Goal: Transaction & Acquisition: Download file/media

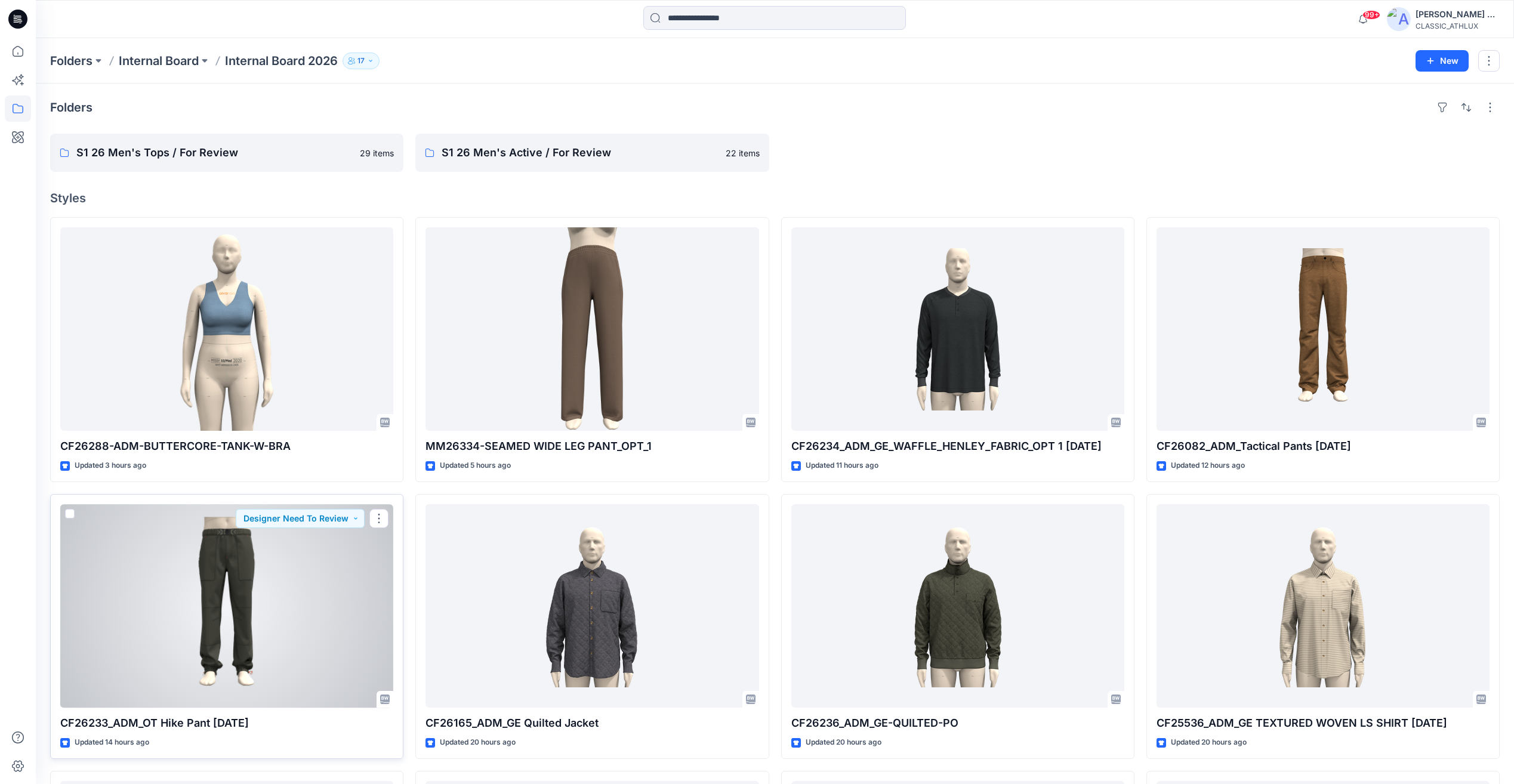
click at [252, 609] on div at bounding box center [227, 606] width 333 height 203
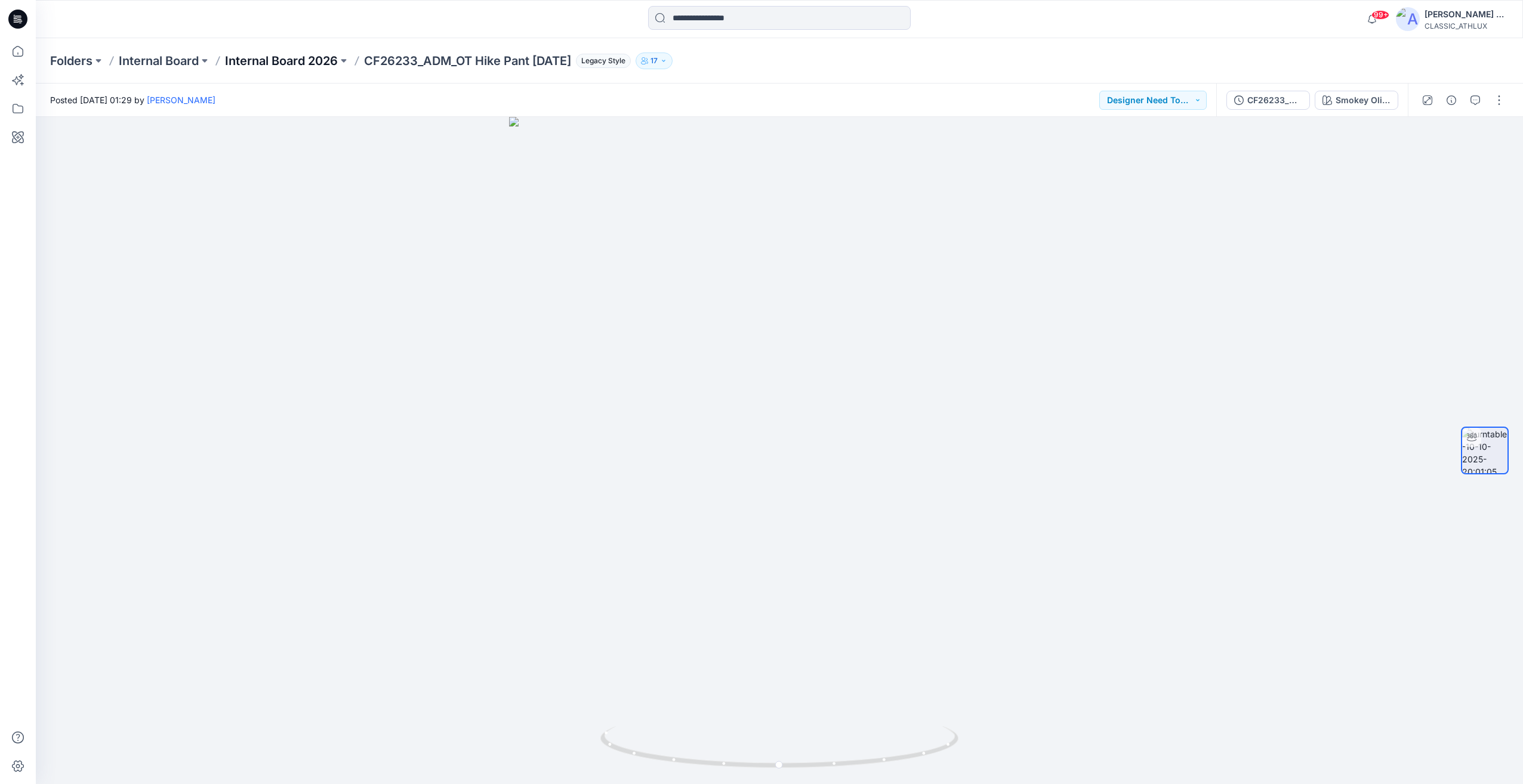
click at [296, 55] on p "Internal Board 2026" at bounding box center [282, 61] width 113 height 17
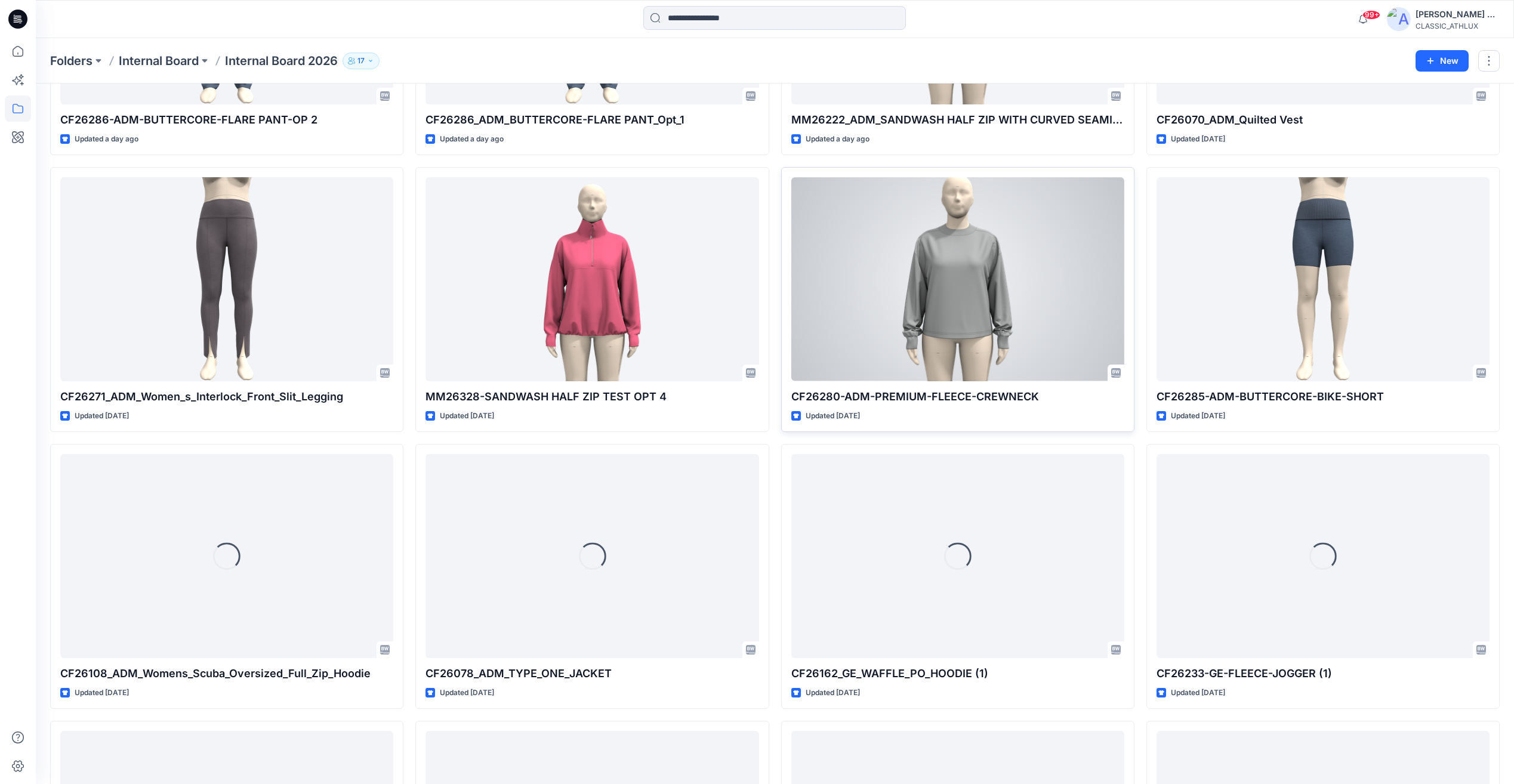
scroll to position [1557, 0]
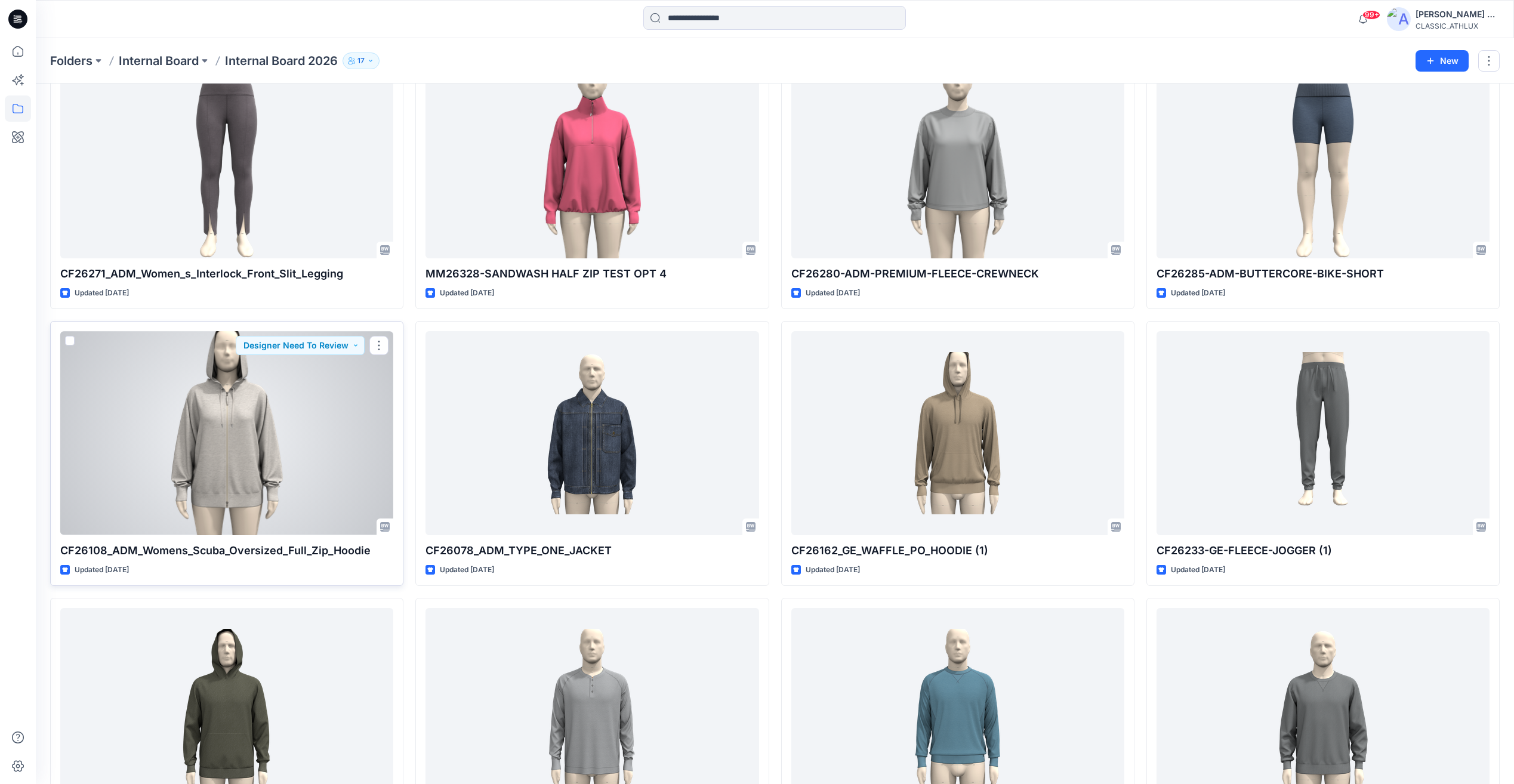
click at [260, 511] on div at bounding box center [227, 433] width 333 height 203
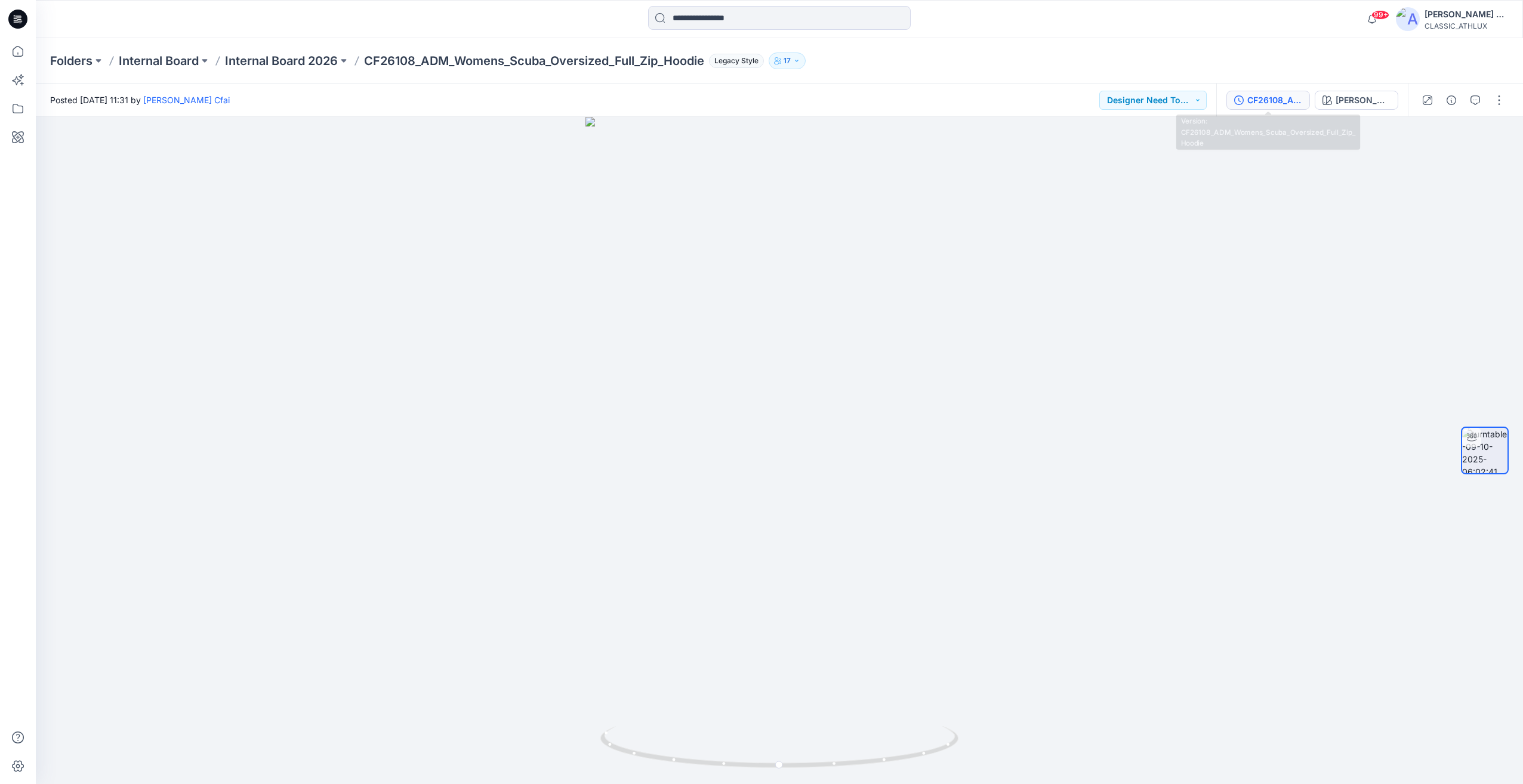
click at [1283, 103] on div "CF26108_ADM_Womens_Scuba_Oversized_Full_Zip_Hoodie" at bounding box center [1274, 99] width 55 height 13
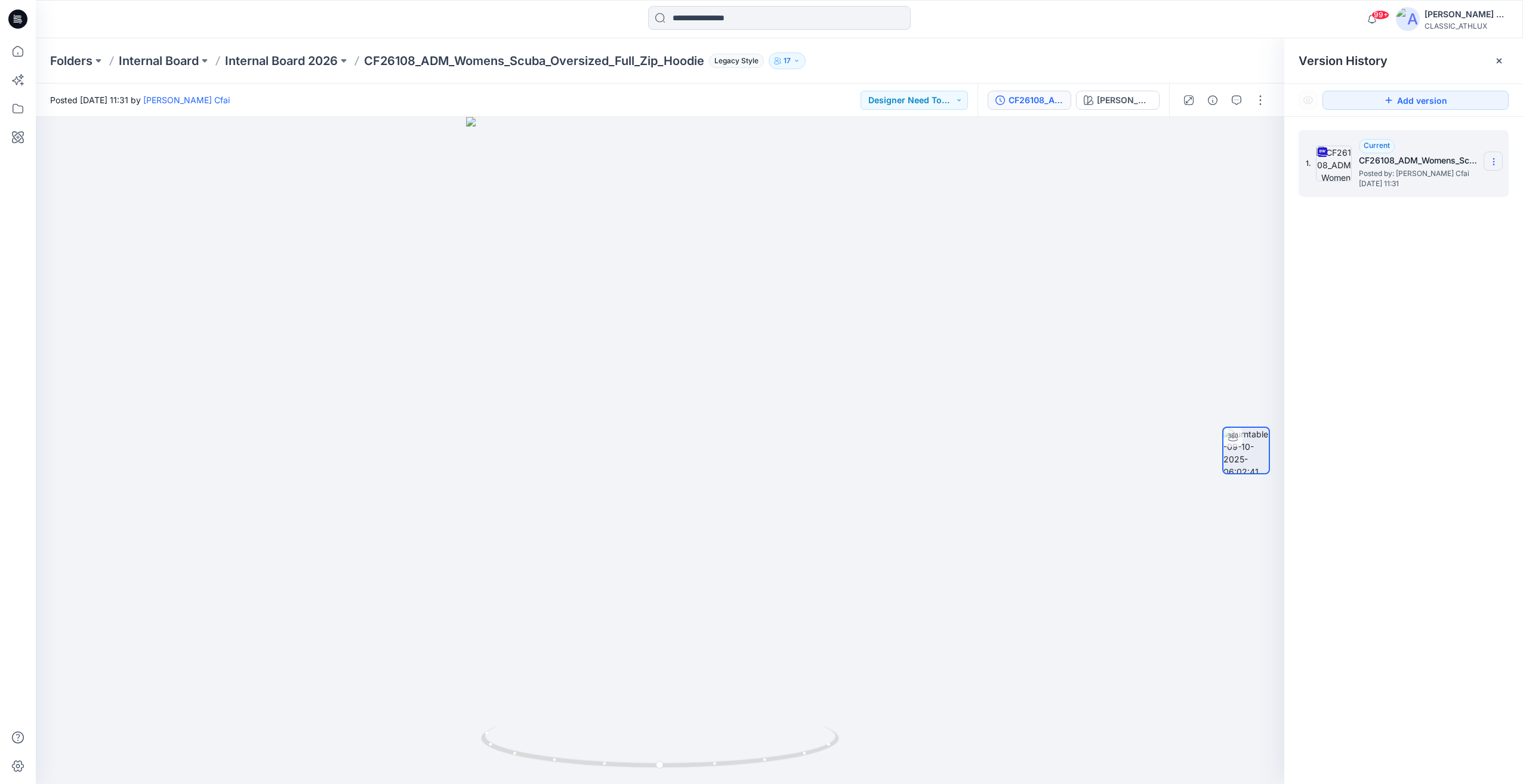
click at [1495, 162] on icon at bounding box center [1494, 161] width 10 height 10
click at [1455, 188] on span "Download Source BW File" at bounding box center [1433, 185] width 100 height 14
